Goal: Task Accomplishment & Management: Use online tool/utility

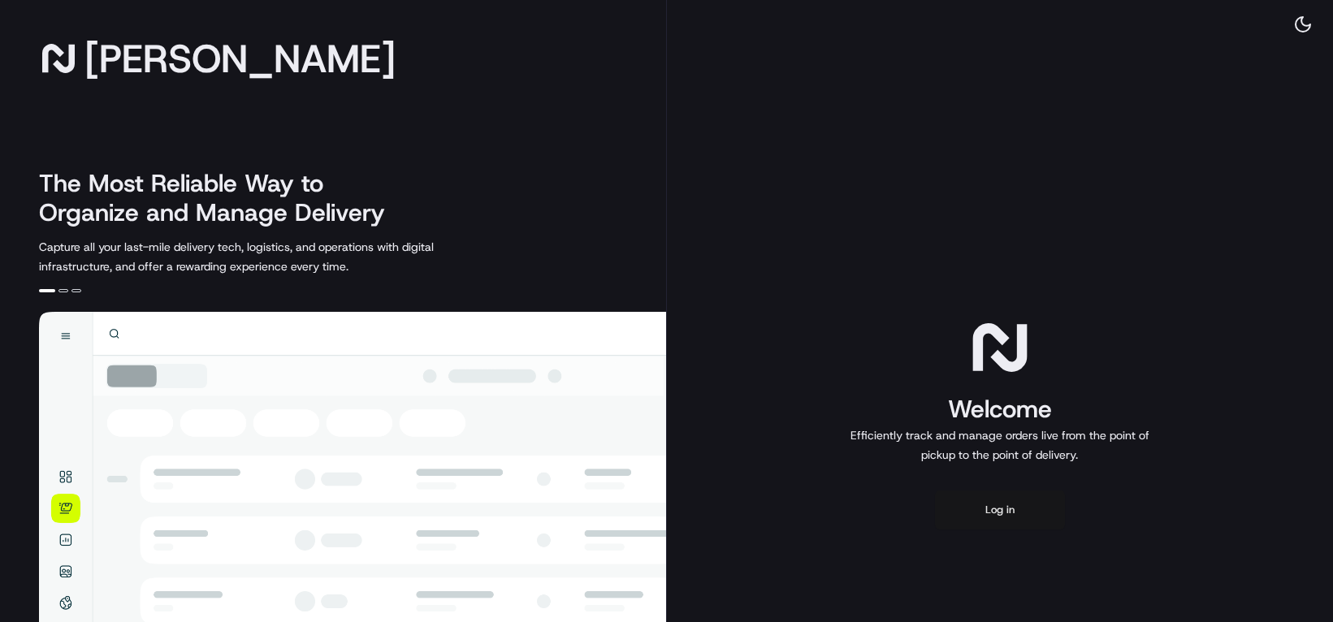
click at [994, 530] on button "Log in" at bounding box center [1000, 510] width 130 height 39
